Goal: Task Accomplishment & Management: Manage account settings

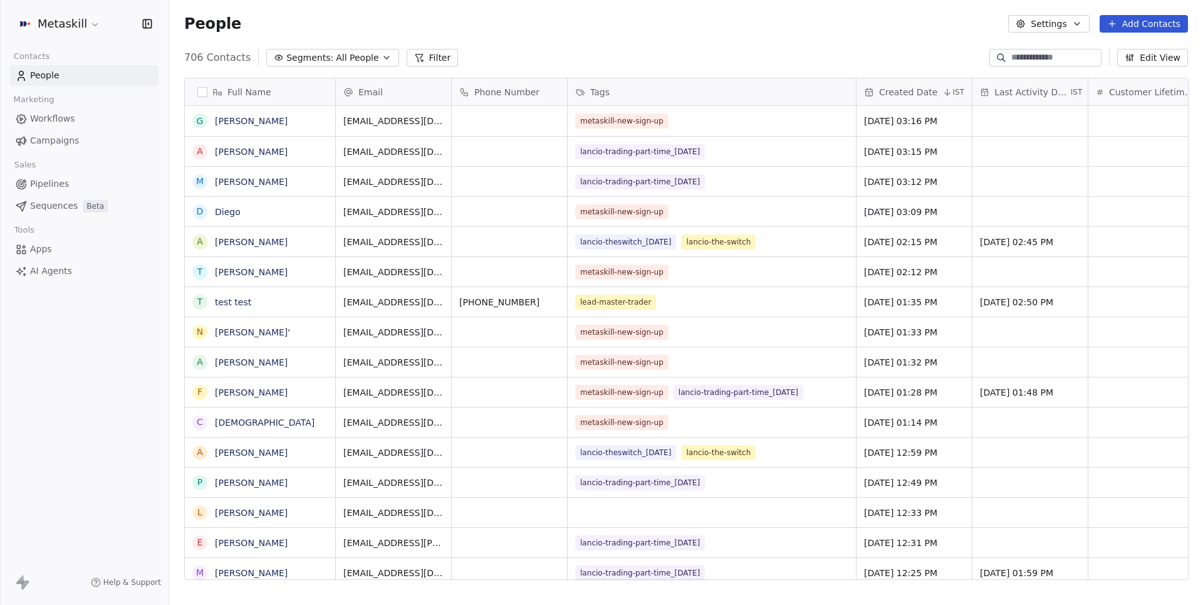
scroll to position [532, 1033]
click at [56, 184] on span "Pipelines" at bounding box center [49, 183] width 39 height 13
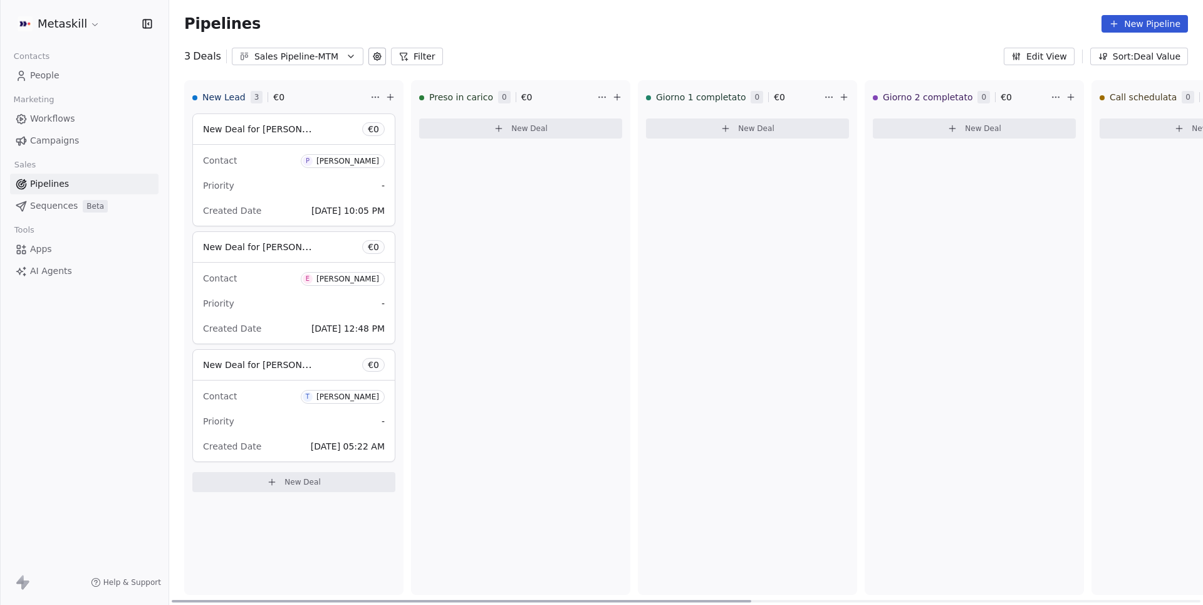
click at [269, 147] on div "Contact P [PERSON_NAME] Priority - Created Date [DATE] 10:05 PM" at bounding box center [294, 185] width 202 height 81
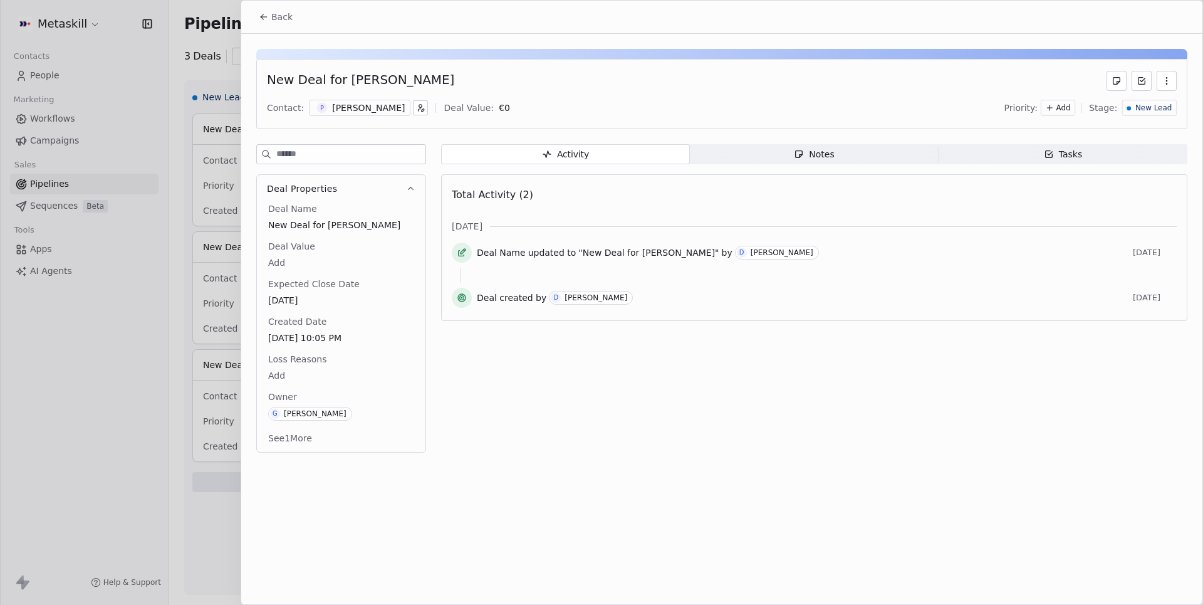
click at [788, 157] on span "Notes Notes" at bounding box center [814, 154] width 249 height 20
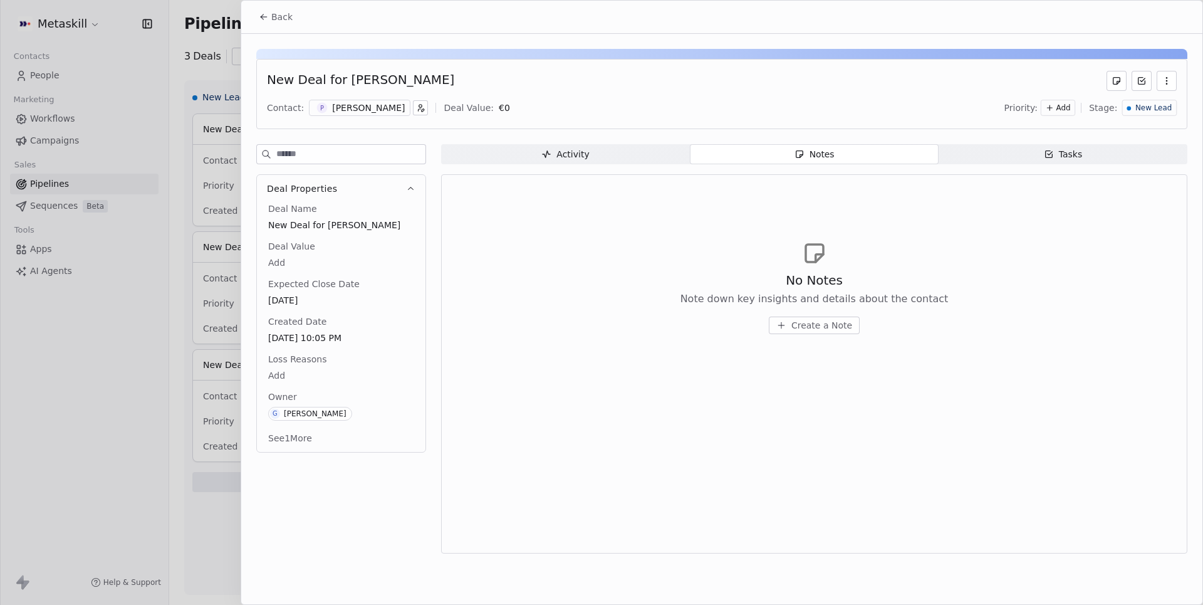
click at [1078, 159] on div "Tasks" at bounding box center [1063, 154] width 39 height 13
click at [851, 159] on span "Notes Notes" at bounding box center [814, 154] width 249 height 20
click at [1108, 156] on span "Tasks Tasks" at bounding box center [1063, 154] width 249 height 20
click at [572, 160] on div "Activity" at bounding box center [565, 154] width 48 height 13
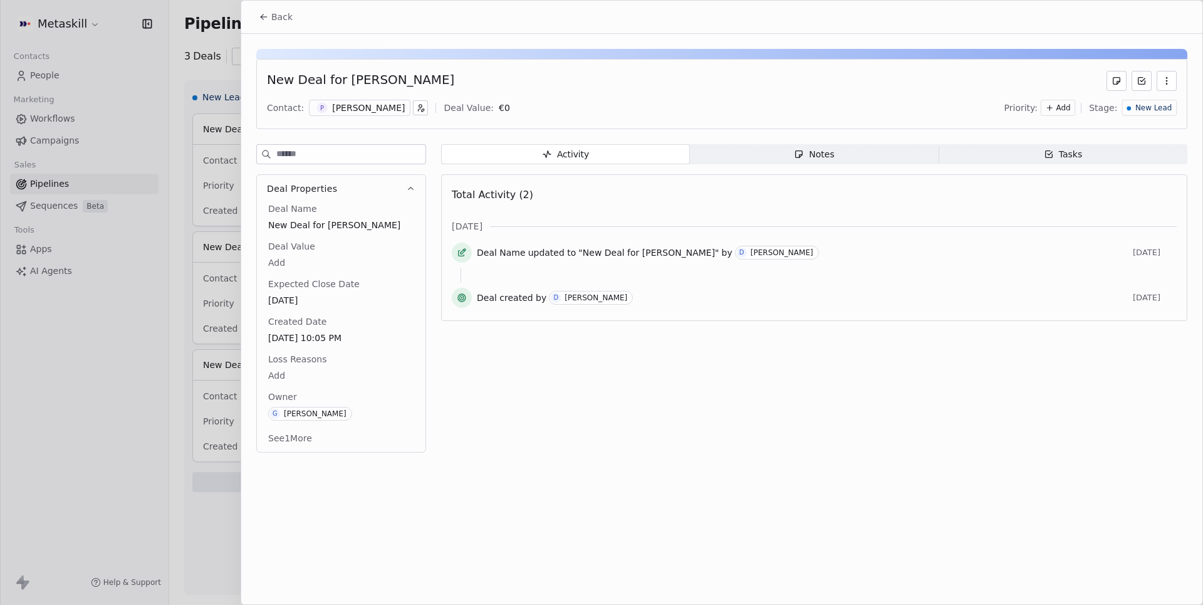
click at [284, 439] on button "See 1 More" at bounding box center [290, 438] width 59 height 23
click at [496, 399] on div "Activity Activity Notes Notes Tasks Tasks Total Activity (2) [DATE] Deal Name u…" at bounding box center [814, 308] width 746 height 328
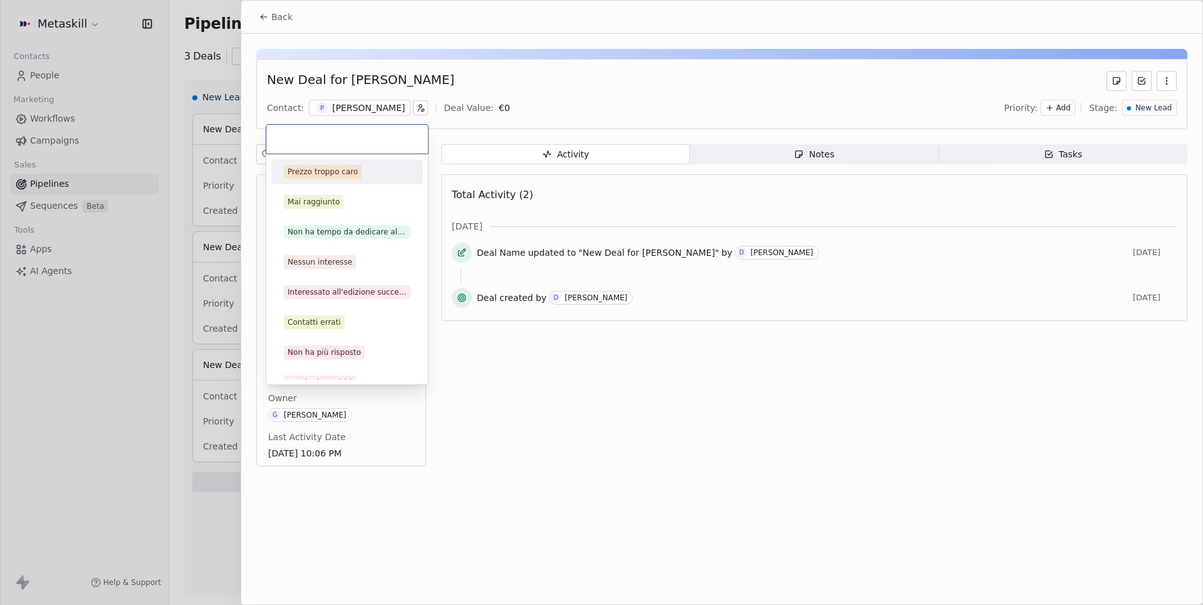
click at [321, 374] on body "Metaskill Contacts People Marketing Workflows Campaigns Sales Pipelines Sequenc…" at bounding box center [601, 302] width 1203 height 605
click at [559, 442] on html "Metaskill Contacts People Marketing Workflows Campaigns Sales Pipelines Sequenc…" at bounding box center [601, 302] width 1203 height 605
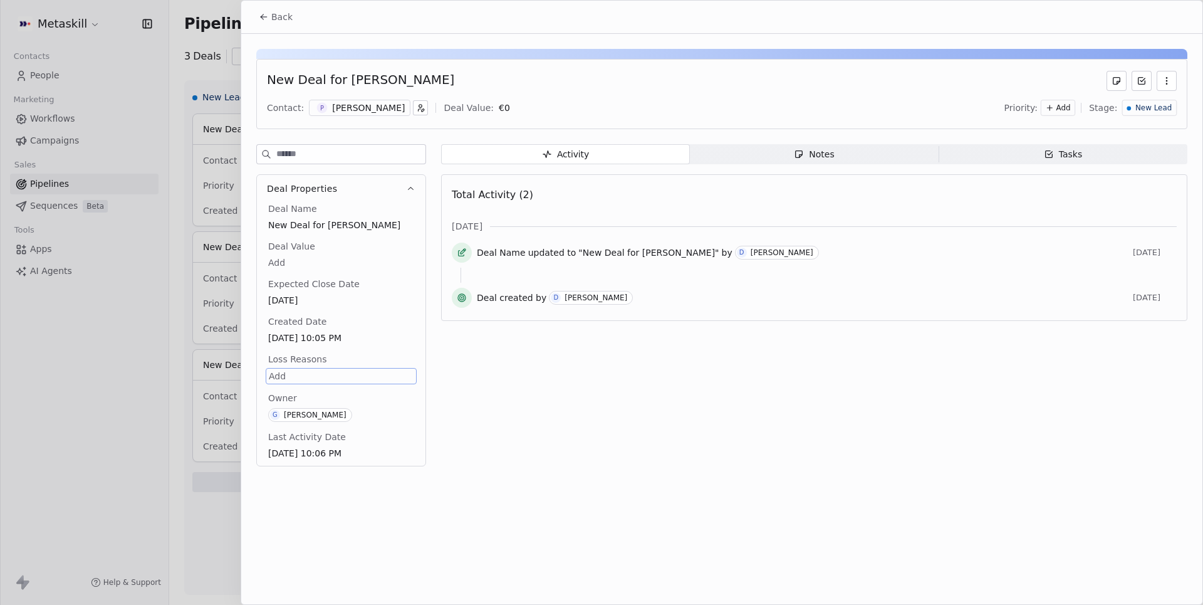
click at [559, 442] on div "Activity Activity Notes Notes Tasks Tasks Total Activity (2) [DATE] Deal Name u…" at bounding box center [814, 309] width 746 height 330
click at [80, 434] on div at bounding box center [601, 302] width 1203 height 605
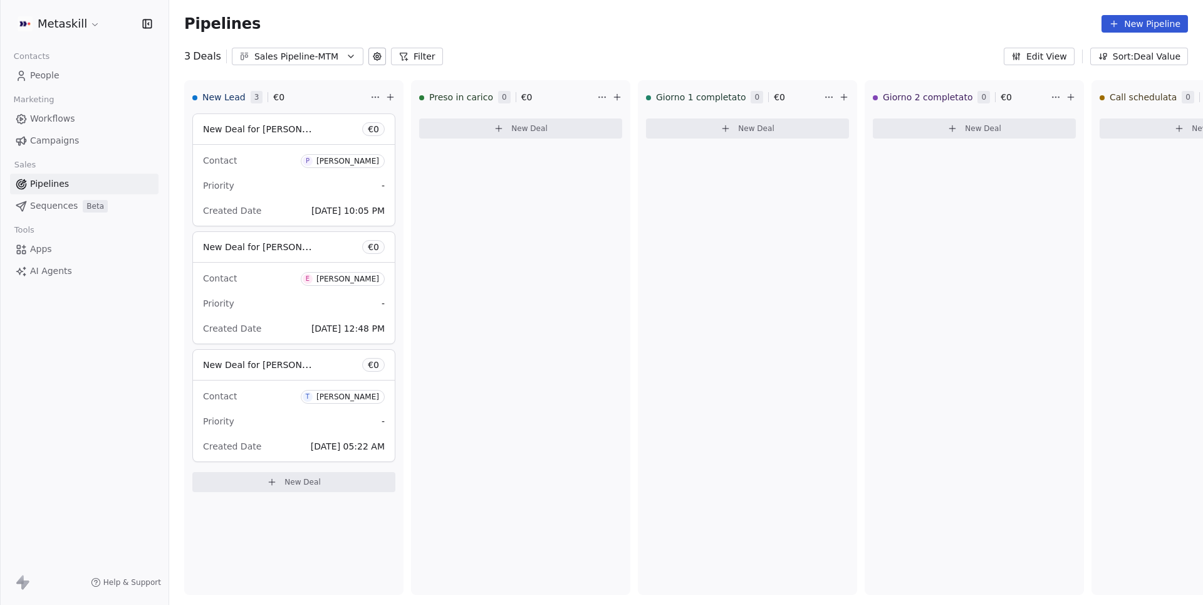
click at [1039, 51] on button "Edit View" at bounding box center [1039, 57] width 71 height 18
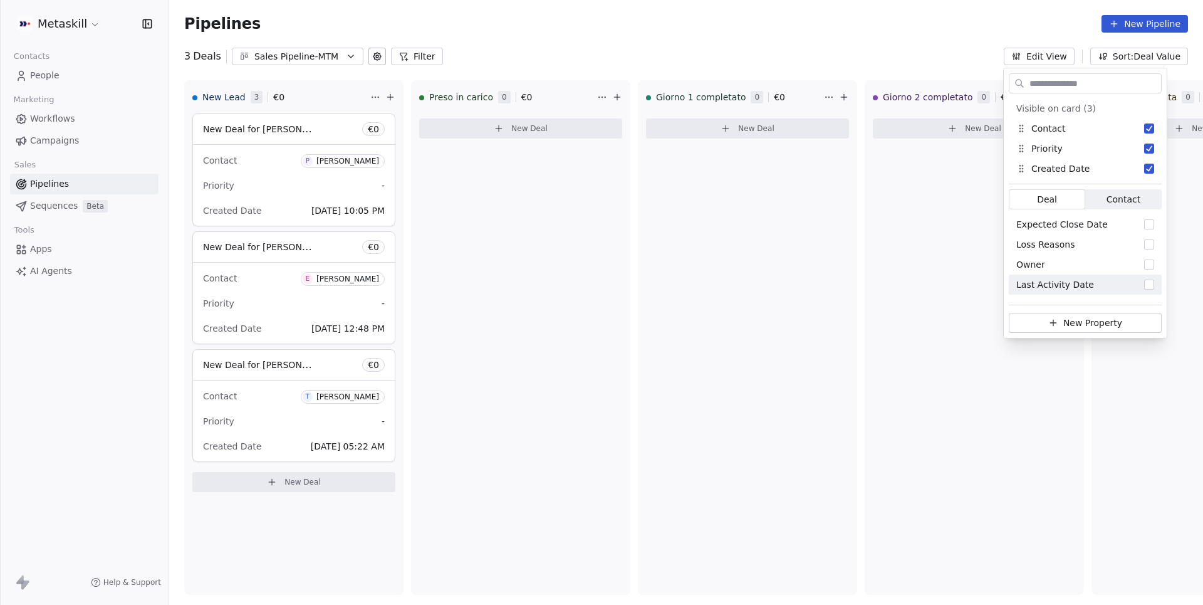
click at [868, 43] on div "Pipelines New Pipeline" at bounding box center [686, 24] width 1034 height 48
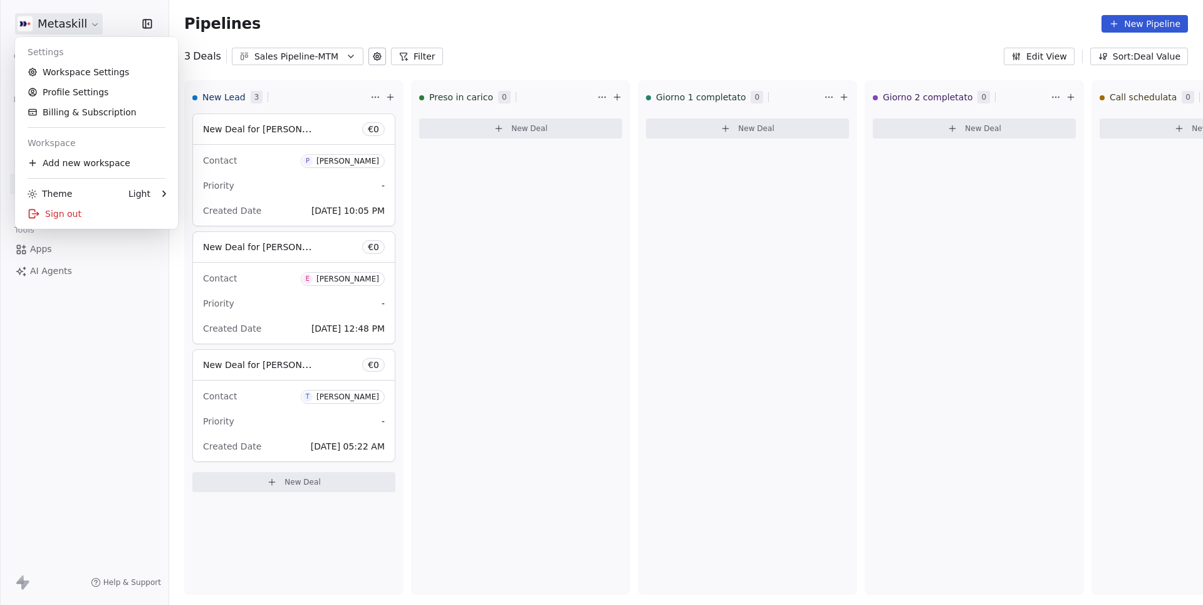
click at [78, 23] on html "Metaskill Contacts People Marketing Workflows Campaigns Sales Pipelines Sequenc…" at bounding box center [601, 302] width 1203 height 605
click at [74, 221] on div "Sign out" at bounding box center [96, 214] width 153 height 20
